Goal: Information Seeking & Learning: Find contact information

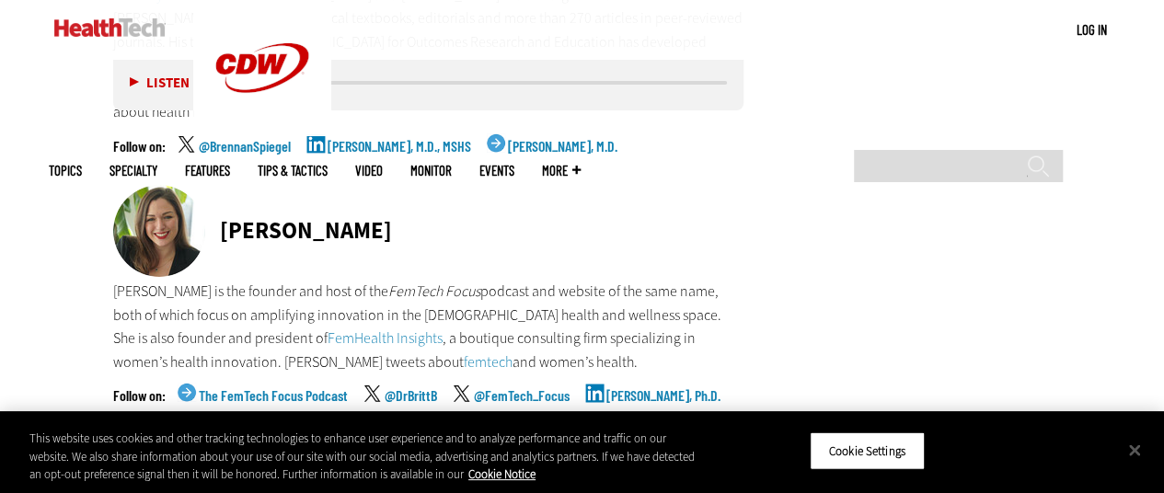
scroll to position [3858, 0]
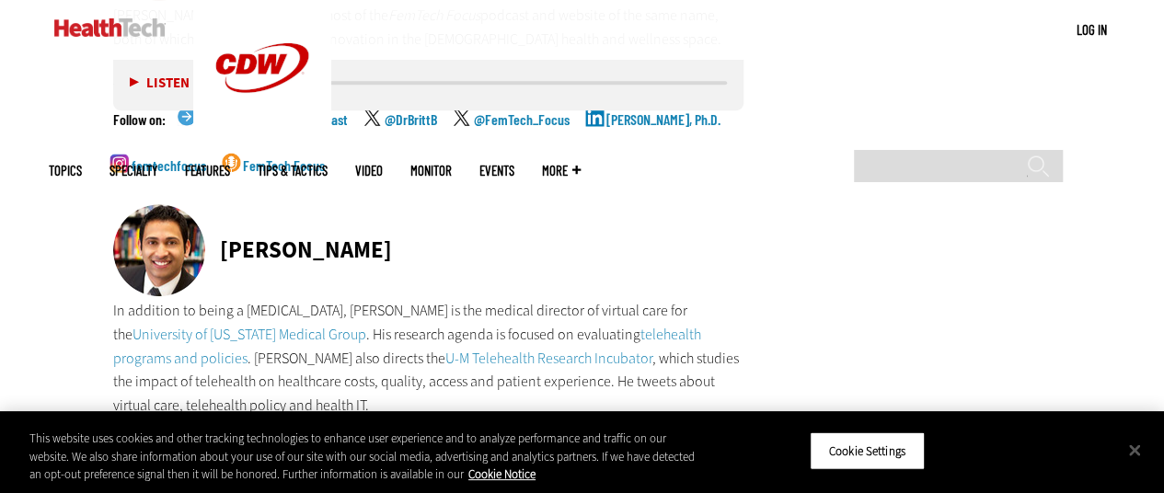
drag, startPoint x: 261, startPoint y: 155, endPoint x: 218, endPoint y: 152, distance: 43.3
click at [218, 204] on div "[PERSON_NAME]" at bounding box center [428, 251] width 631 height 95
click at [232, 431] on link "@chadellimoottil" at bounding box center [243, 454] width 89 height 46
click at [419, 204] on div "[PERSON_NAME]" at bounding box center [428, 251] width 631 height 95
drag, startPoint x: 460, startPoint y: 150, endPoint x: 224, endPoint y: 151, distance: 236.4
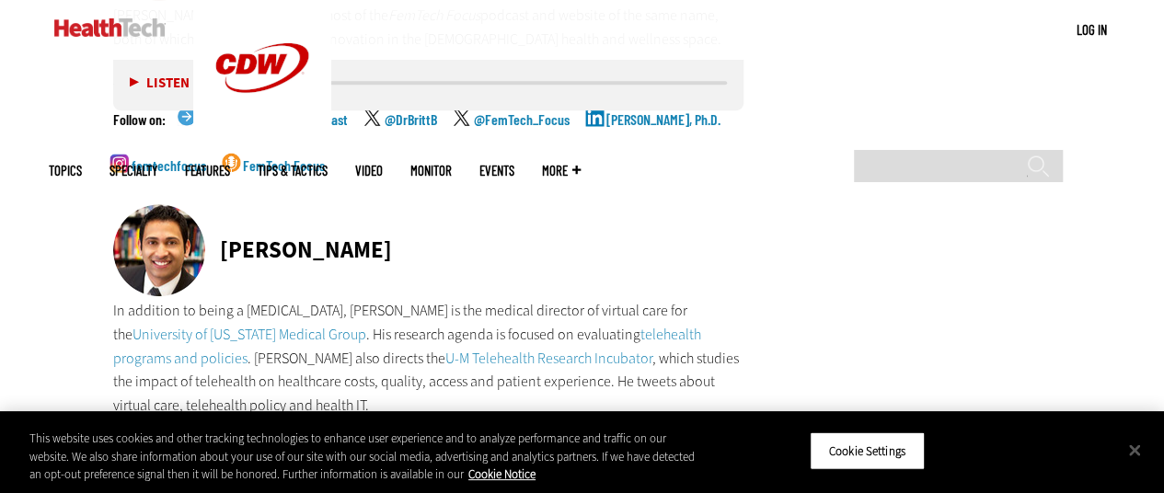
click at [224, 204] on div "[PERSON_NAME]" at bounding box center [428, 251] width 631 height 95
copy div "[PERSON_NAME]"
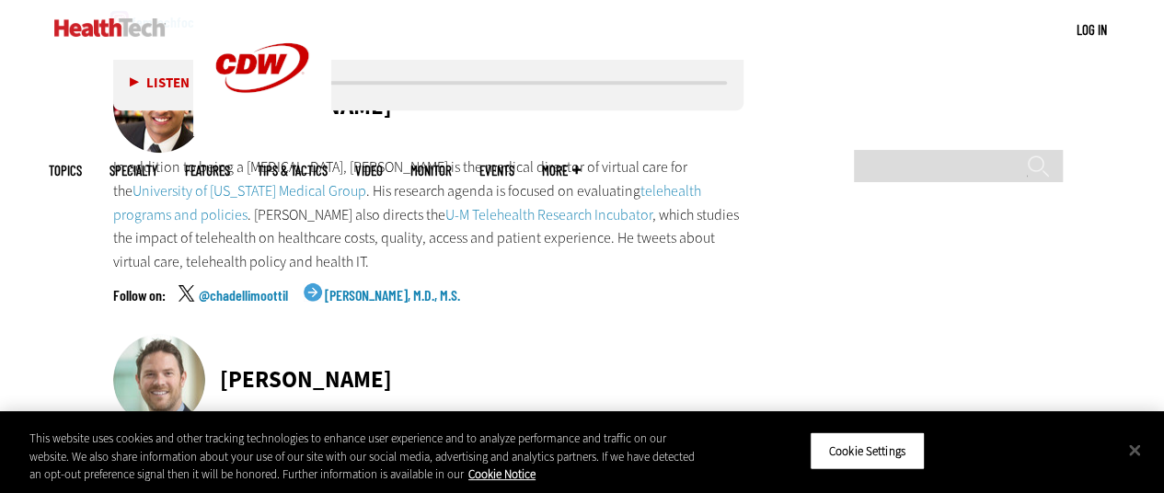
scroll to position [4134, 0]
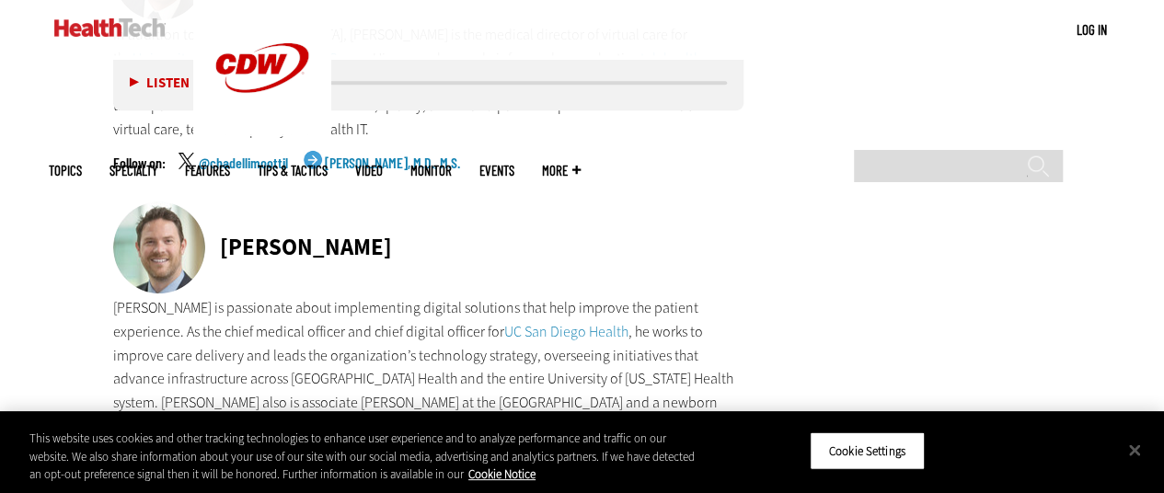
click at [485, 296] on p "[PERSON_NAME] is passionate about implementing digital solutions that help impr…" at bounding box center [428, 367] width 631 height 142
drag, startPoint x: 487, startPoint y: 144, endPoint x: 216, endPoint y: 152, distance: 271.4
click at [216, 201] on div "[PERSON_NAME]" at bounding box center [428, 248] width 631 height 95
copy div "[PERSON_NAME]"
click at [506, 201] on div "[PERSON_NAME]" at bounding box center [428, 248] width 631 height 95
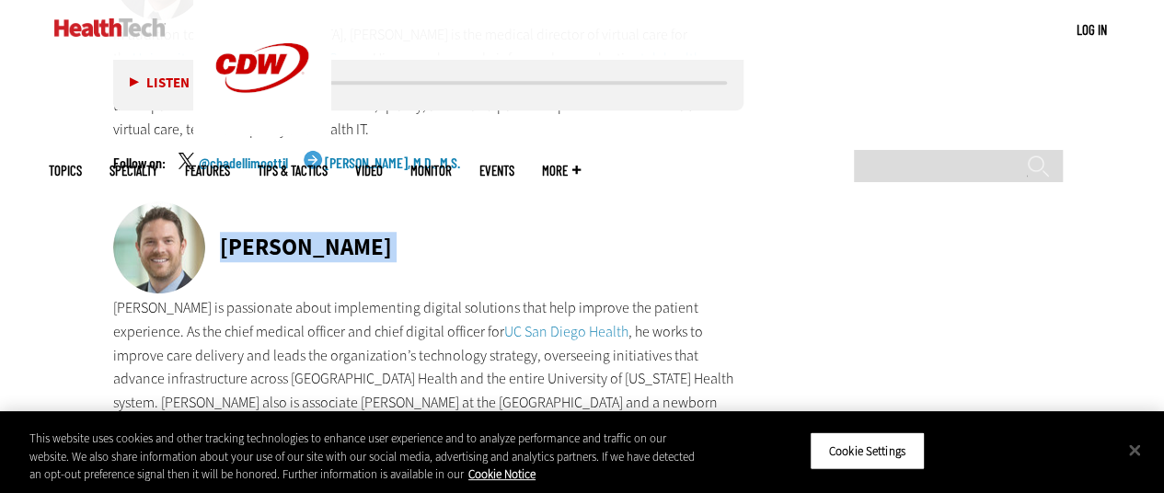
drag, startPoint x: 506, startPoint y: 141, endPoint x: 258, endPoint y: 126, distance: 247.9
click at [222, 201] on div "[PERSON_NAME]" at bounding box center [428, 248] width 631 height 95
click at [315, 296] on p "[PERSON_NAME] is passionate about implementing digital solutions that help impr…" at bounding box center [428, 367] width 631 height 142
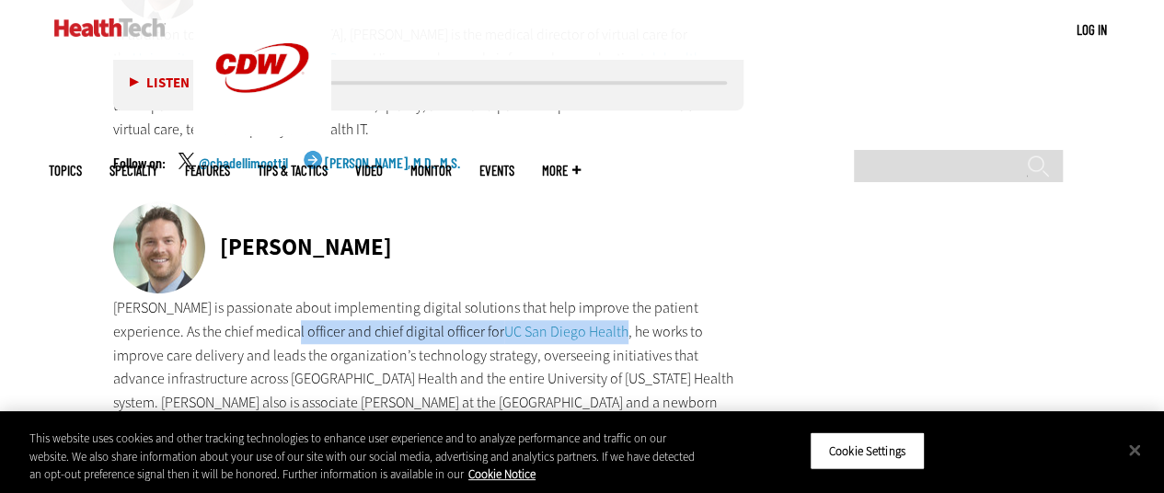
drag, startPoint x: 224, startPoint y: 236, endPoint x: 620, endPoint y: 229, distance: 396.5
click at [621, 296] on p "[PERSON_NAME] is passionate about implementing digital solutions that help impr…" at bounding box center [428, 367] width 631 height 142
copy p "chief medical officer and chief digital officer for UC San Diego Health"
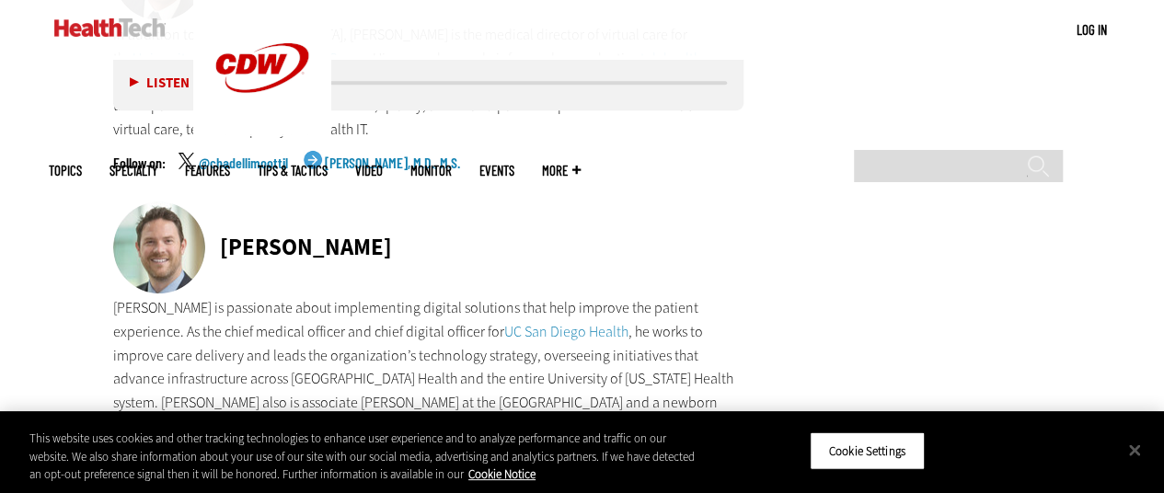
click at [571, 296] on p "[PERSON_NAME] is passionate about implementing digital solutions that help impr…" at bounding box center [428, 367] width 631 height 142
click at [241, 453] on link "@[GEOGRAPHIC_DATA]" at bounding box center [255, 476] width 113 height 46
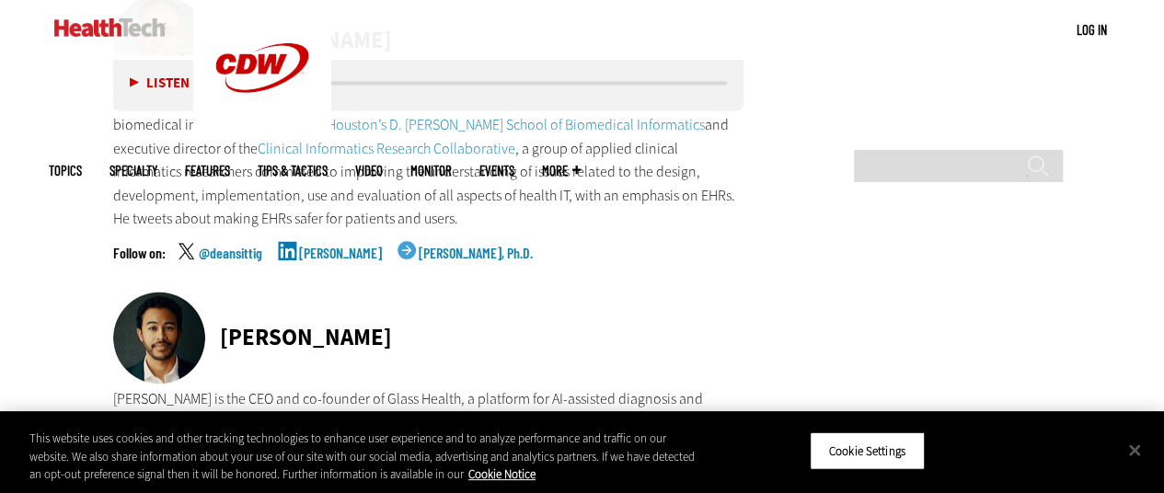
scroll to position [4961, 0]
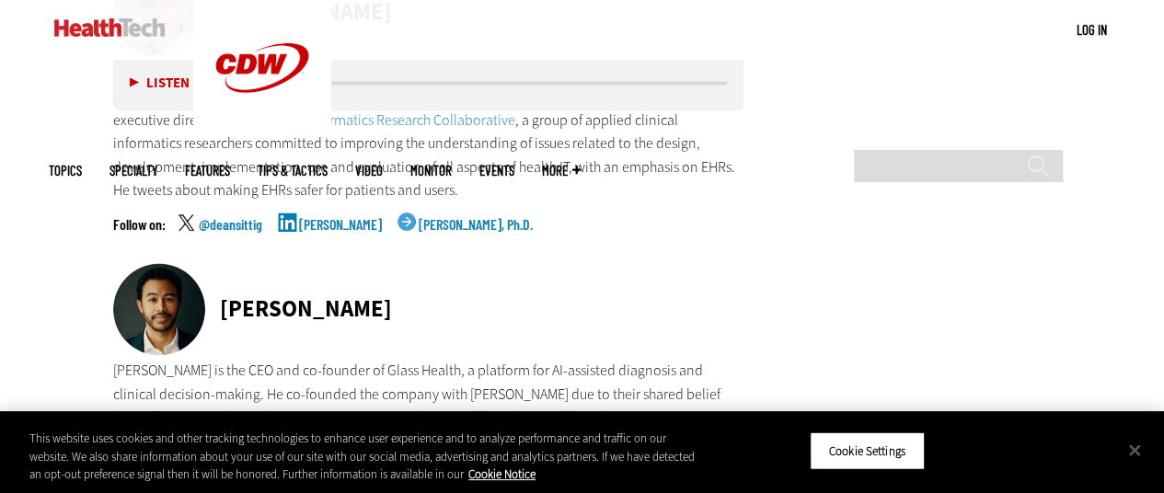
drag, startPoint x: 304, startPoint y: 151, endPoint x: 224, endPoint y: 154, distance: 79.2
click at [224, 263] on div "[PERSON_NAME]" at bounding box center [428, 310] width 631 height 95
copy div "[PERSON_NAME]"
click at [384, 263] on div "[PERSON_NAME]" at bounding box center [428, 310] width 631 height 95
drag, startPoint x: 401, startPoint y: 166, endPoint x: 209, endPoint y: 166, distance: 192.2
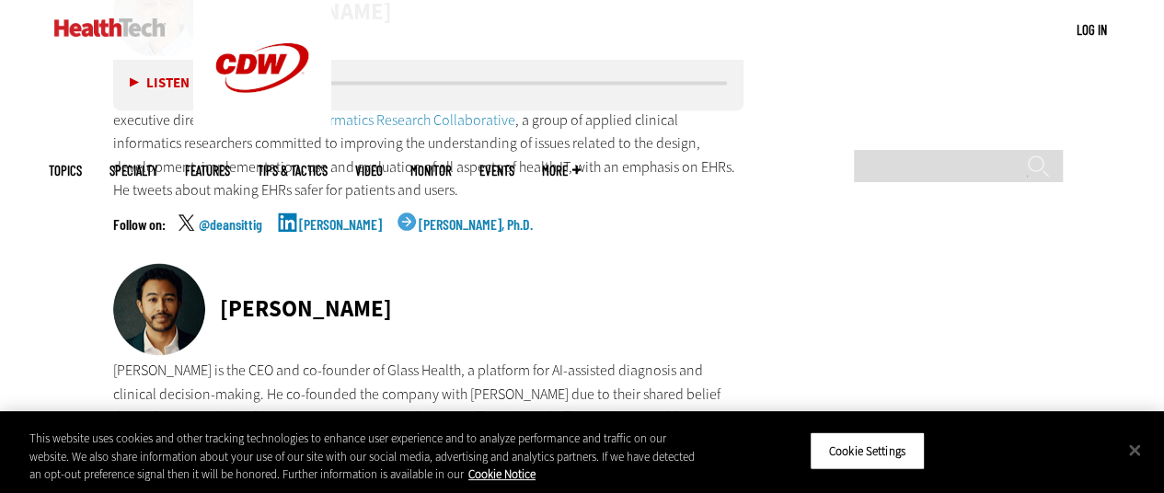
click at [209, 263] on div "[PERSON_NAME]" at bounding box center [428, 310] width 631 height 95
copy div "[PERSON_NAME]"
click at [421, 358] on p "[PERSON_NAME] is the CEO and co-founder of Glass Health, a platform for AI-assi…" at bounding box center [428, 405] width 631 height 94
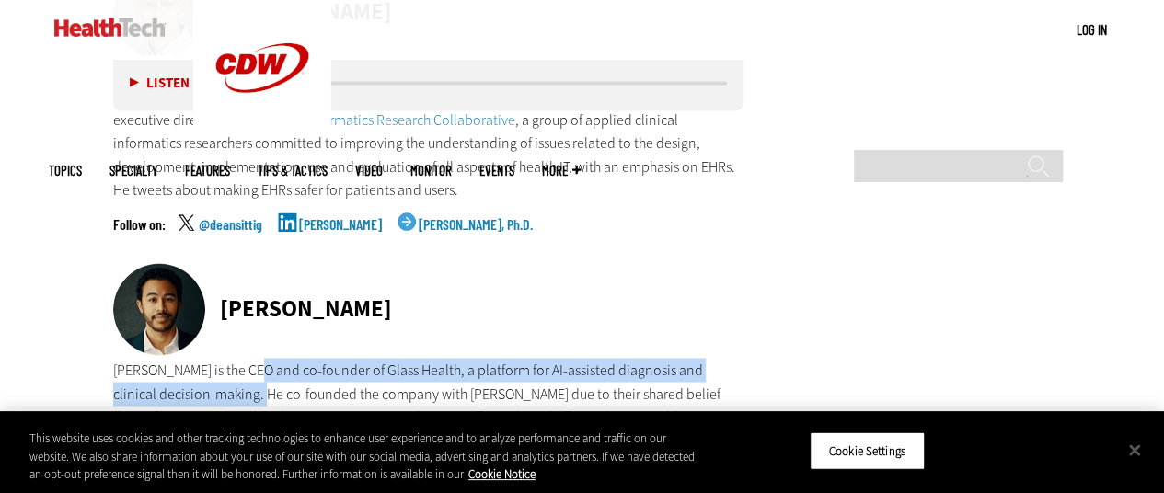
drag, startPoint x: 243, startPoint y: 225, endPoint x: 210, endPoint y: 244, distance: 37.9
click at [210, 358] on p "[PERSON_NAME] is the CEO and co-founder of Glass Health, a platform for AI-assi…" at bounding box center [428, 405] width 631 height 94
copy p "CEO and co-founder of Glass Health, a platform for AI-assisted diagnosis and cl…"
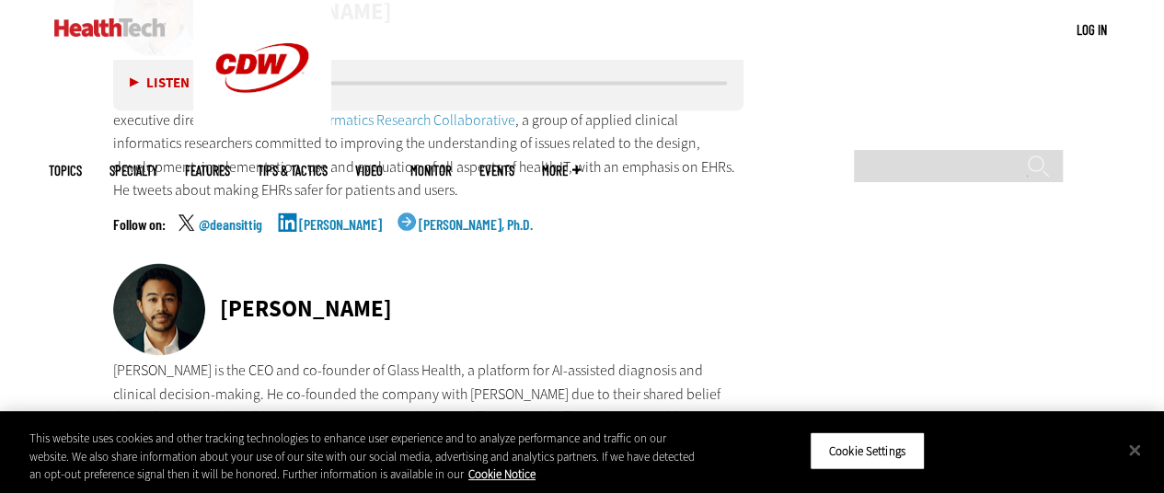
click at [246, 358] on p "[PERSON_NAME] is the CEO and co-founder of Glass Health, a platform for AI-assi…" at bounding box center [428, 405] width 631 height 94
click at [348, 466] on link "@dereckwpaul" at bounding box center [338, 489] width 78 height 46
drag, startPoint x: 384, startPoint y: 165, endPoint x: 215, endPoint y: 166, distance: 169.3
click at [215, 263] on div "[PERSON_NAME]" at bounding box center [428, 310] width 631 height 95
copy div "[PERSON_NAME]"
